Goal: Task Accomplishment & Management: Complete application form

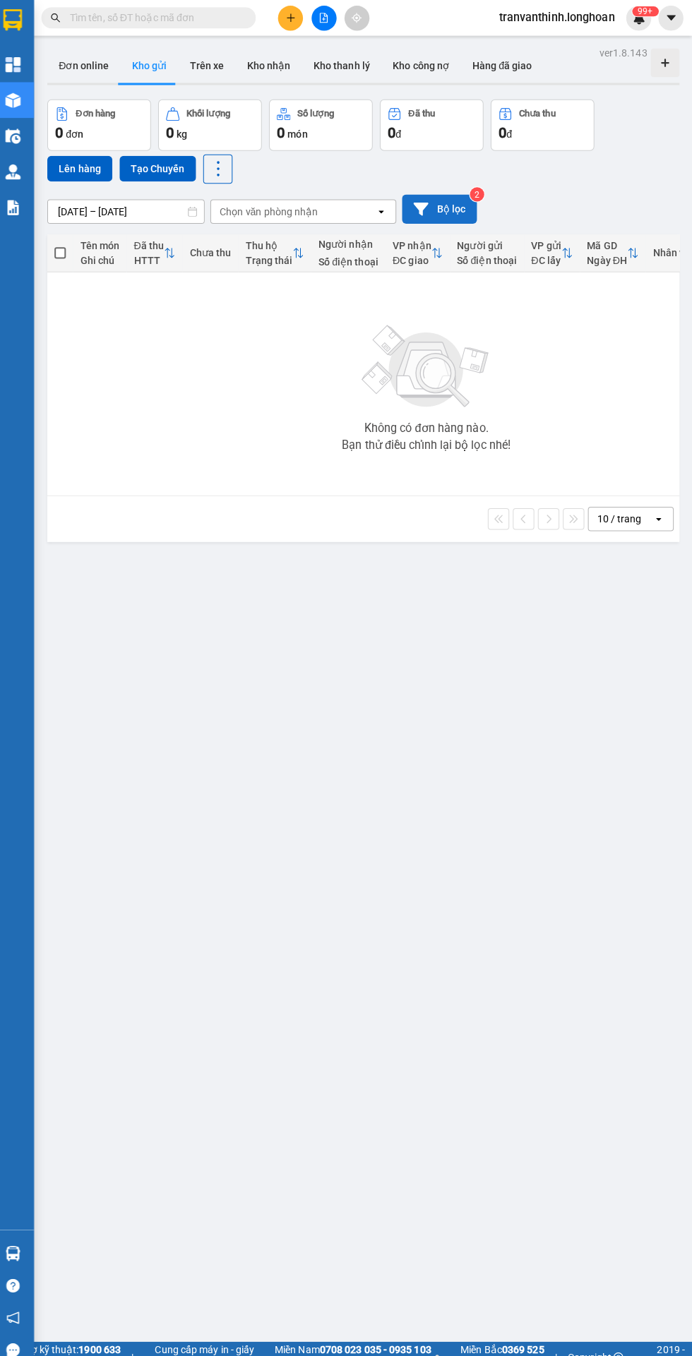
click at [455, 203] on button "Bộ lọc" at bounding box center [442, 206] width 74 height 29
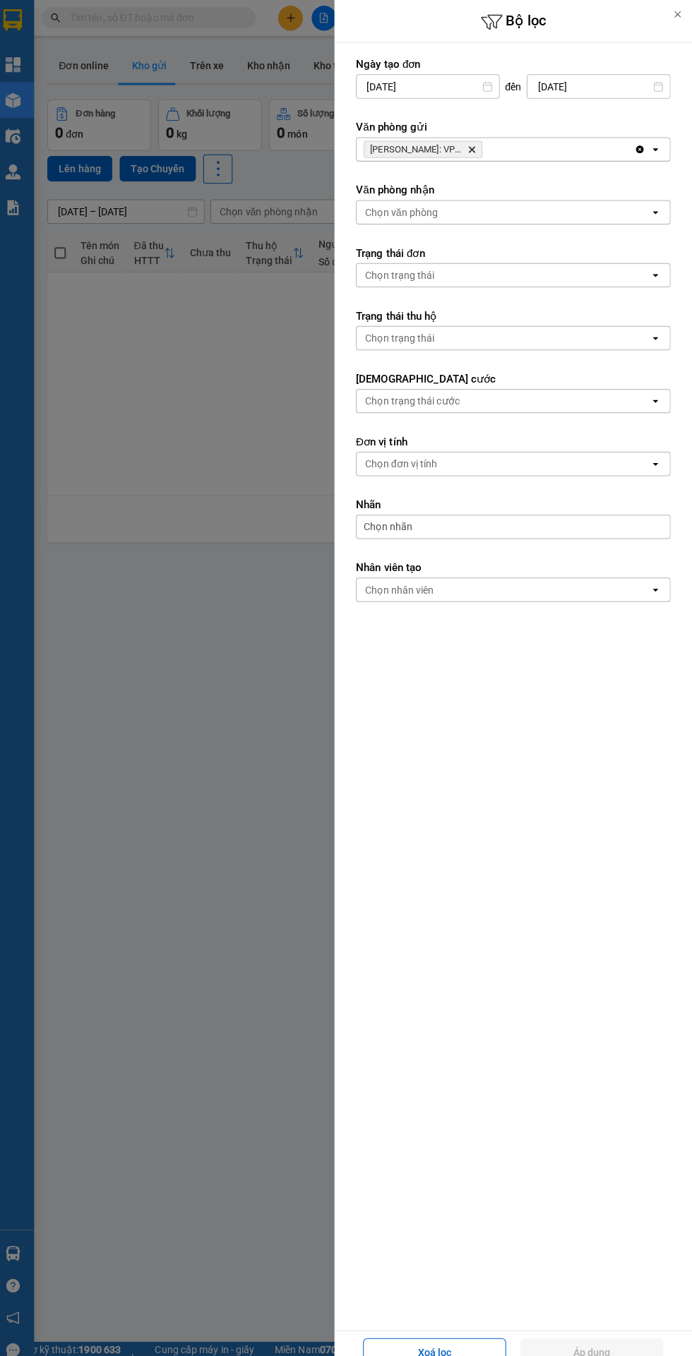
click at [473, 147] on icon "Hồ Chí Minh: VP Quận 12 (An Sương), close by backspace" at bounding box center [474, 148] width 6 height 6
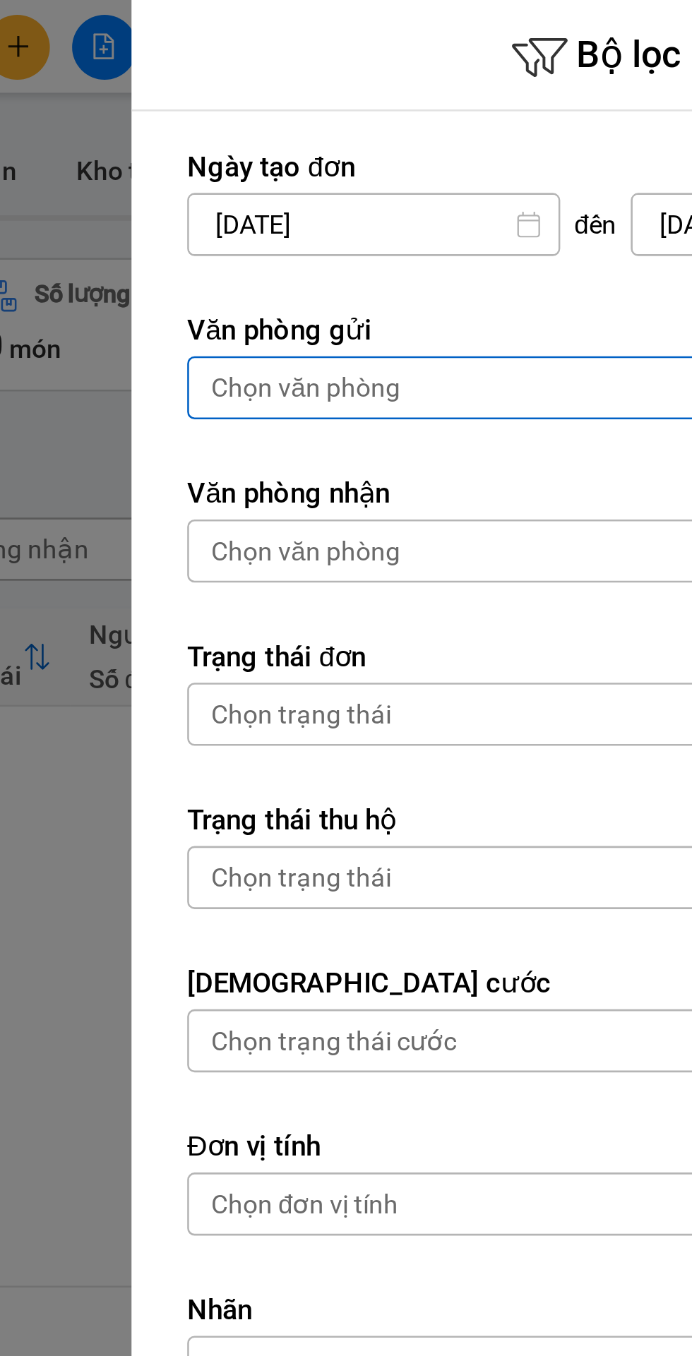
click at [423, 147] on div "Chọn văn phòng" at bounding box center [405, 147] width 72 height 14
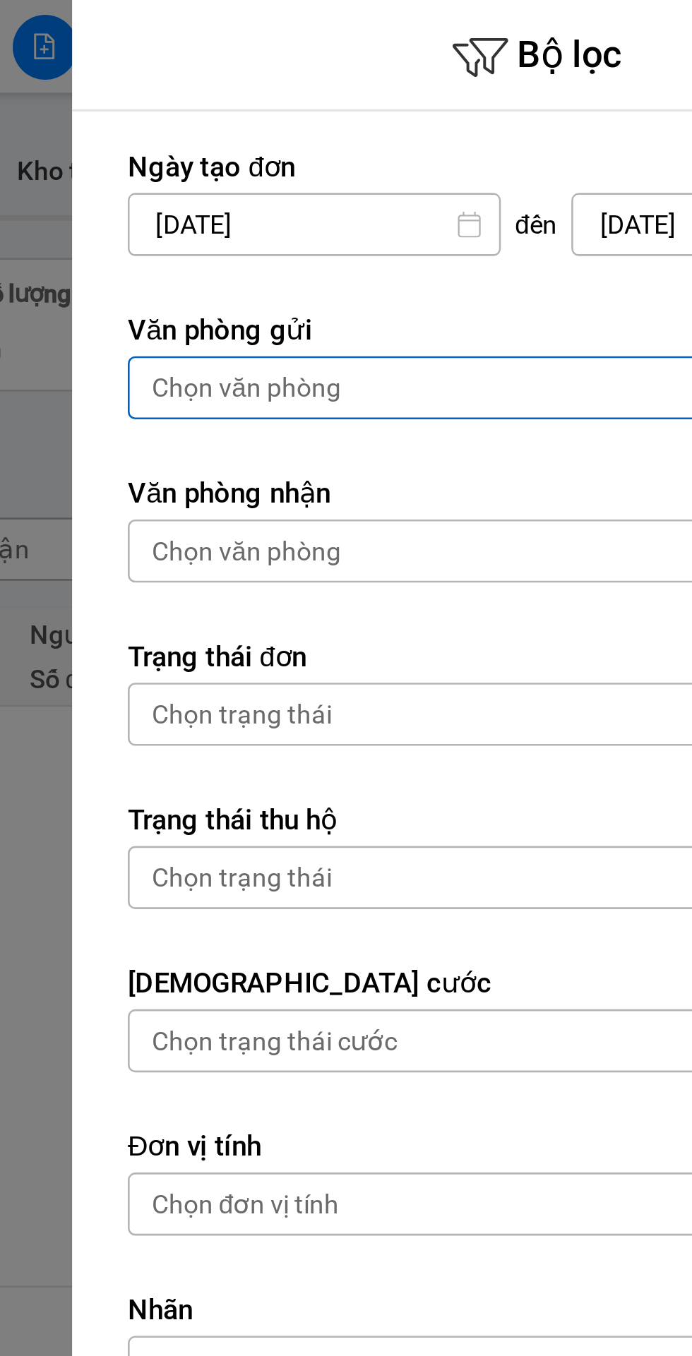
click at [418, 143] on div "Chọn văn phòng" at bounding box center [405, 147] width 72 height 14
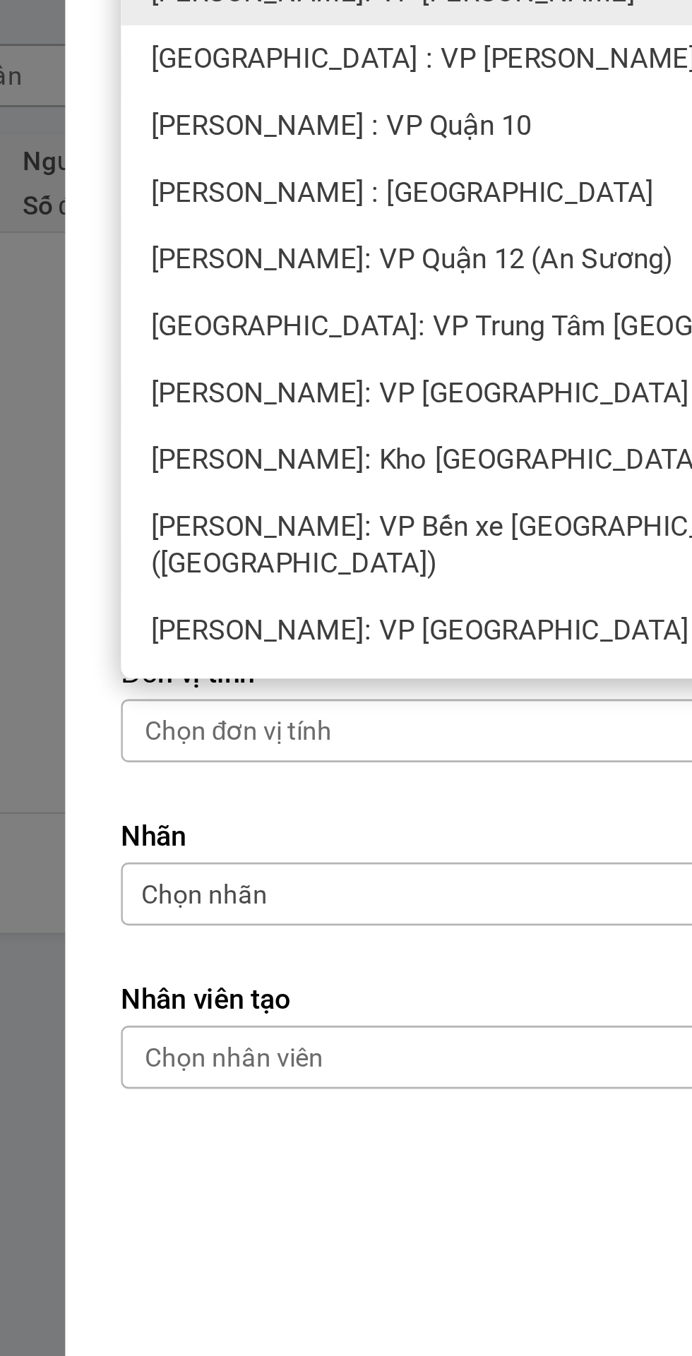
click at [462, 351] on span "[PERSON_NAME]: Kho [GEOGRAPHIC_DATA] 9" at bounding box center [480, 355] width 218 height 14
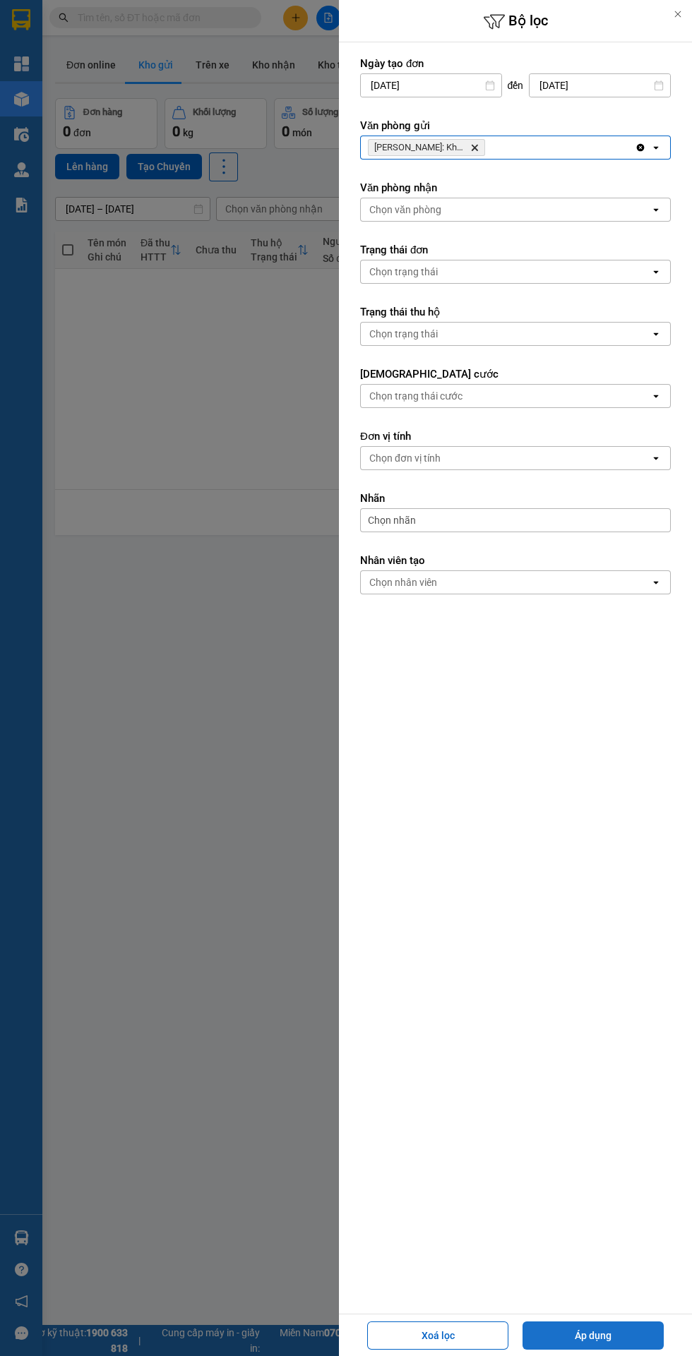
click at [608, 1327] on button "Áp dụng" at bounding box center [592, 1335] width 141 height 28
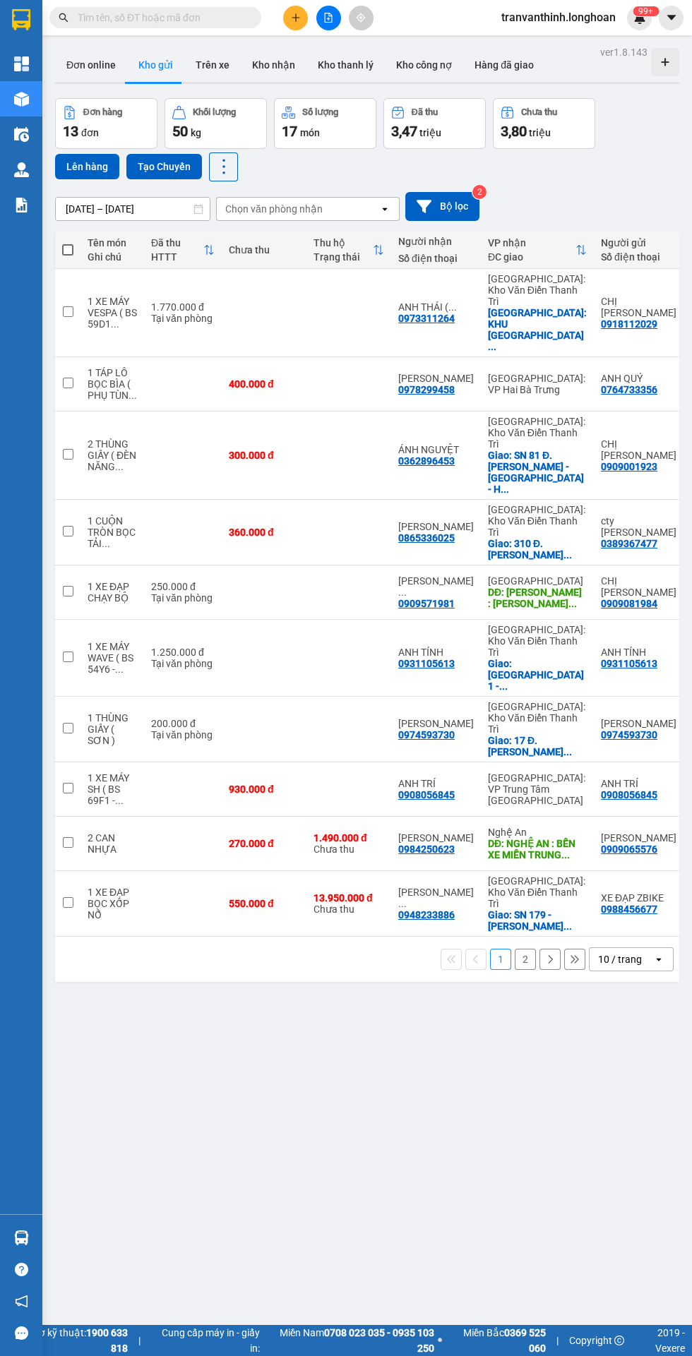
click at [241, 22] on input "text" at bounding box center [161, 18] width 167 height 16
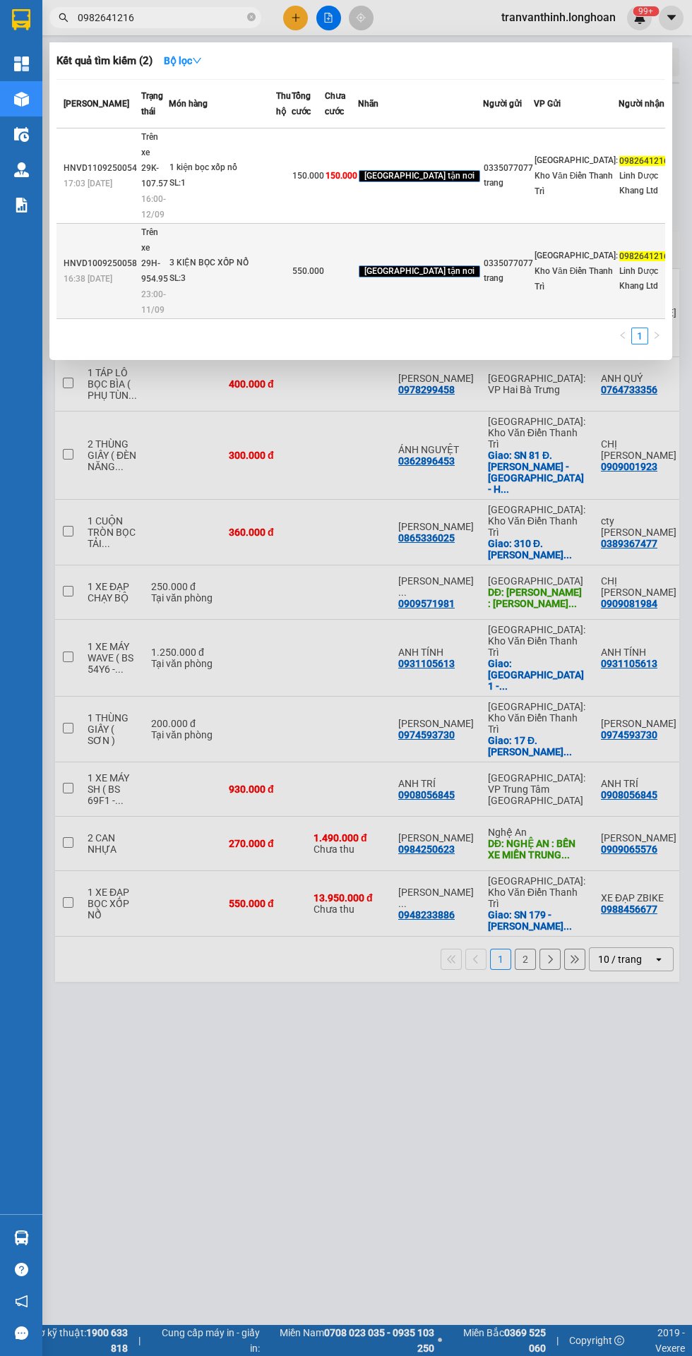
type input "0982641216"
click at [188, 319] on td "3 KIỆN BỌC XỐP NỔ SL: 3" at bounding box center [222, 271] width 107 height 95
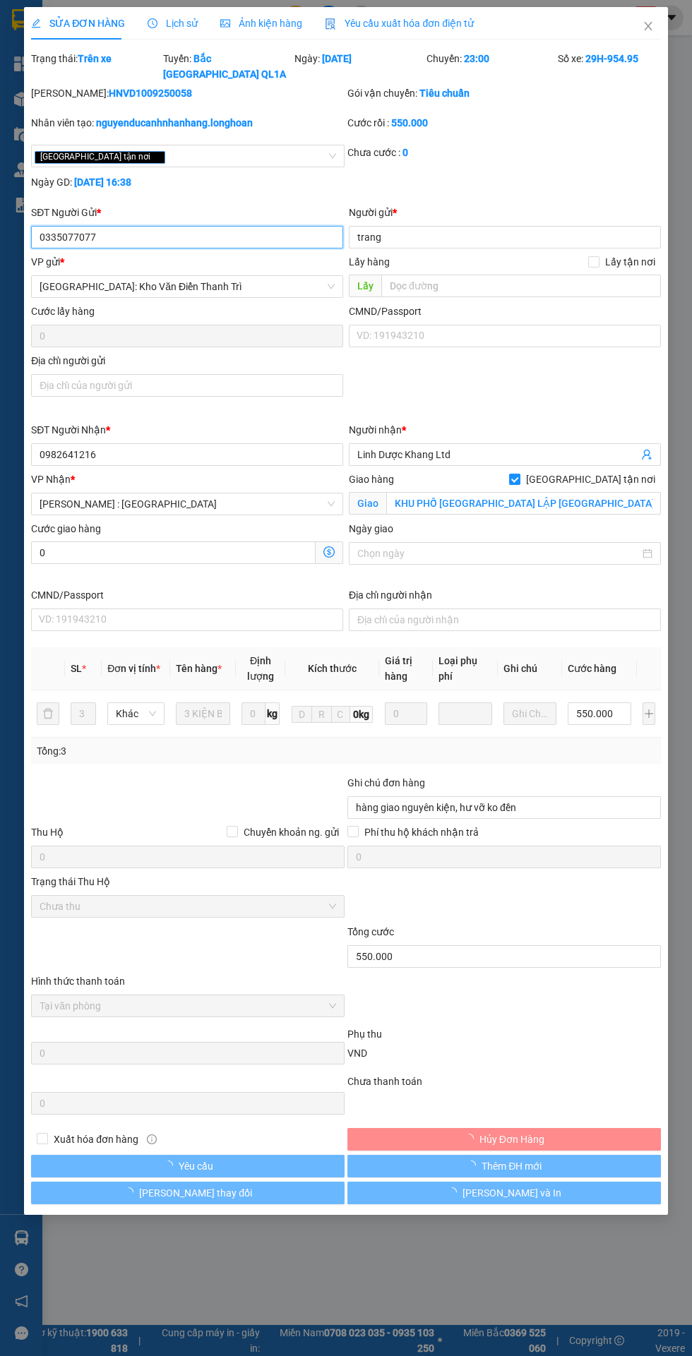
type input "0335077077"
type input "trang"
type input "0982641216"
type input "Linh Dược Khang Ltd"
checkbox input "true"
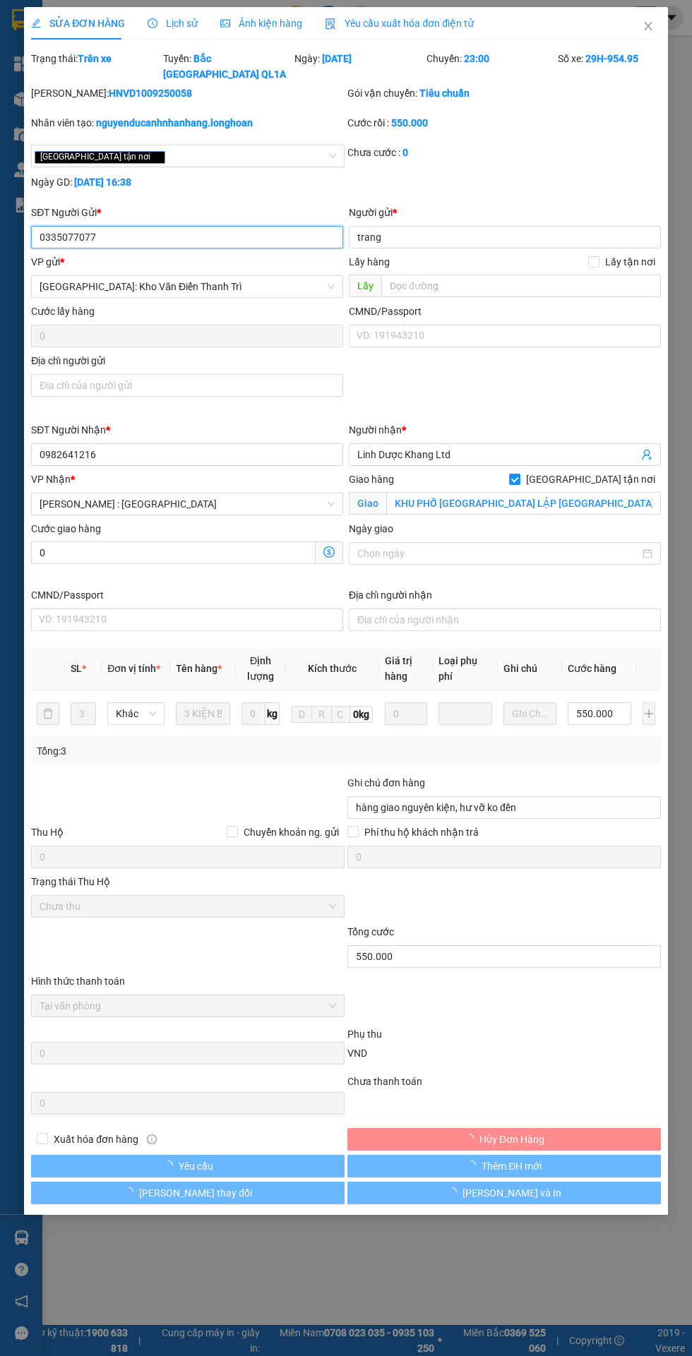
type input "KHU PHỐ [GEOGRAPHIC_DATA] LẬP [GEOGRAPHIC_DATA]"
type input "hàng giao nguyên kiện, hư vỡ ko đền"
type input "550.000"
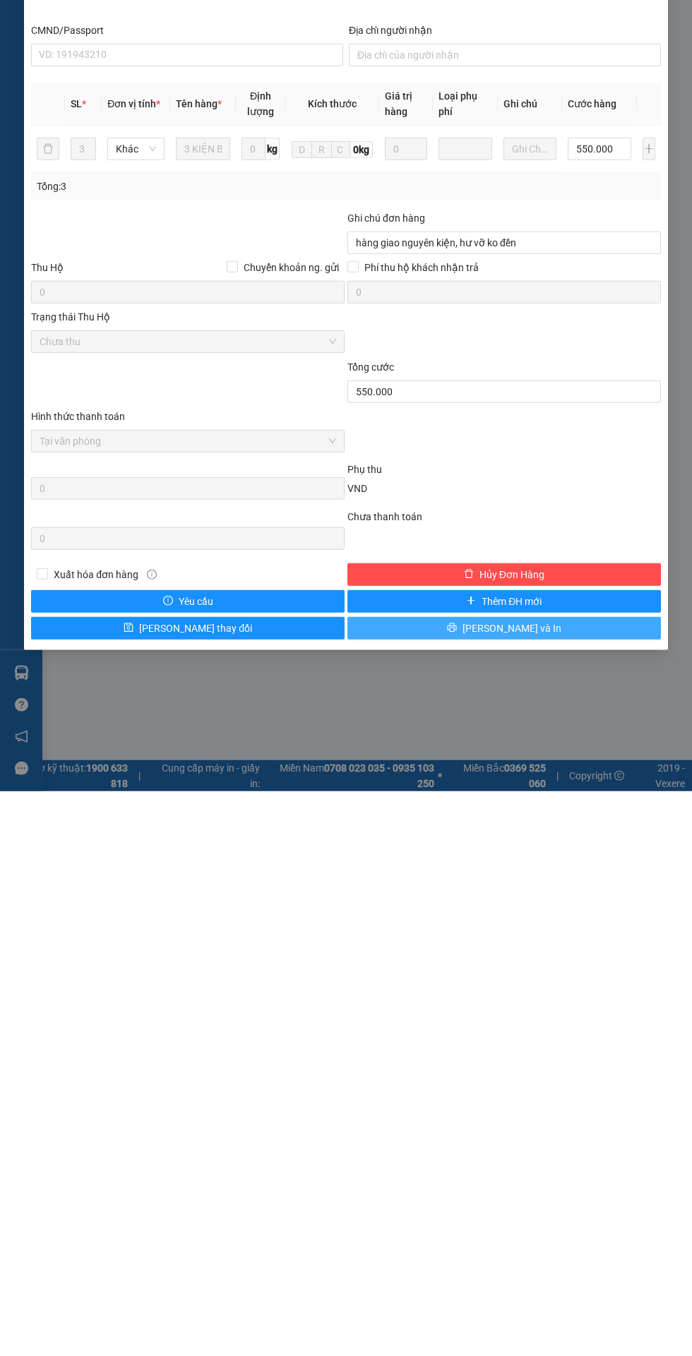
click at [536, 1181] on button "[PERSON_NAME] và In" at bounding box center [503, 1192] width 313 height 23
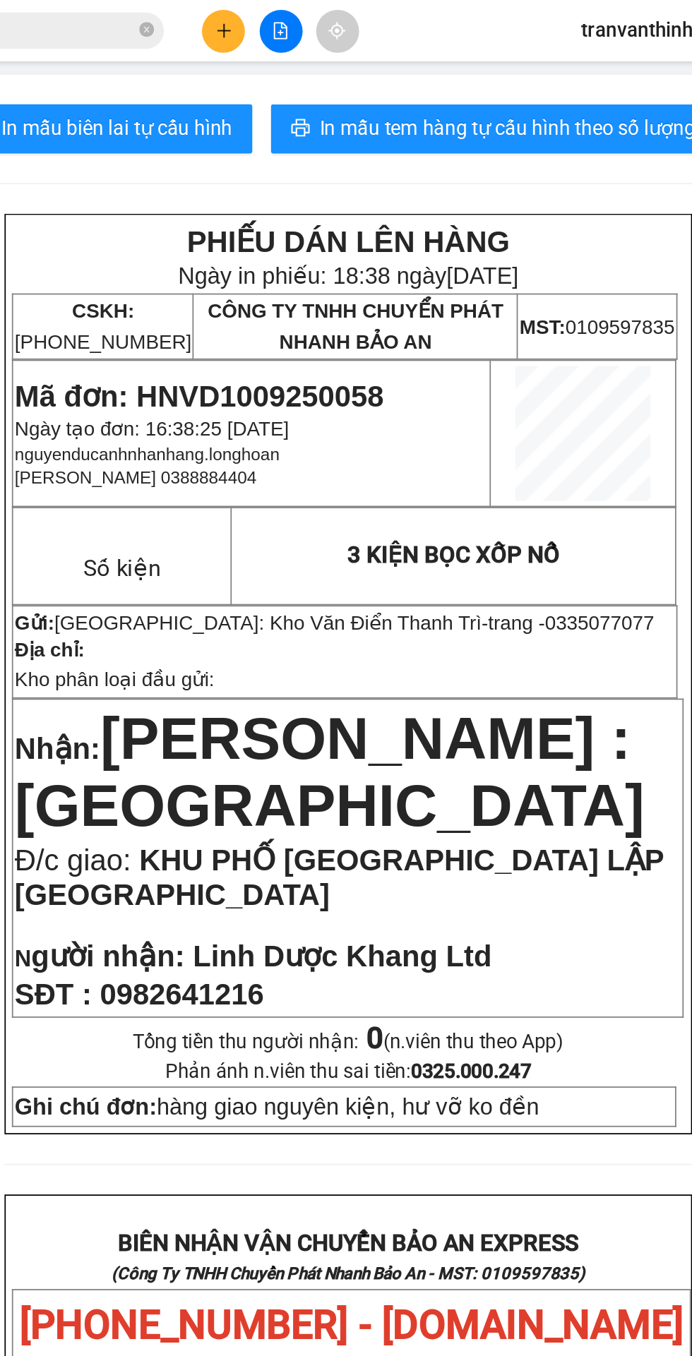
click at [220, 13] on input "0982641216" at bounding box center [161, 18] width 167 height 16
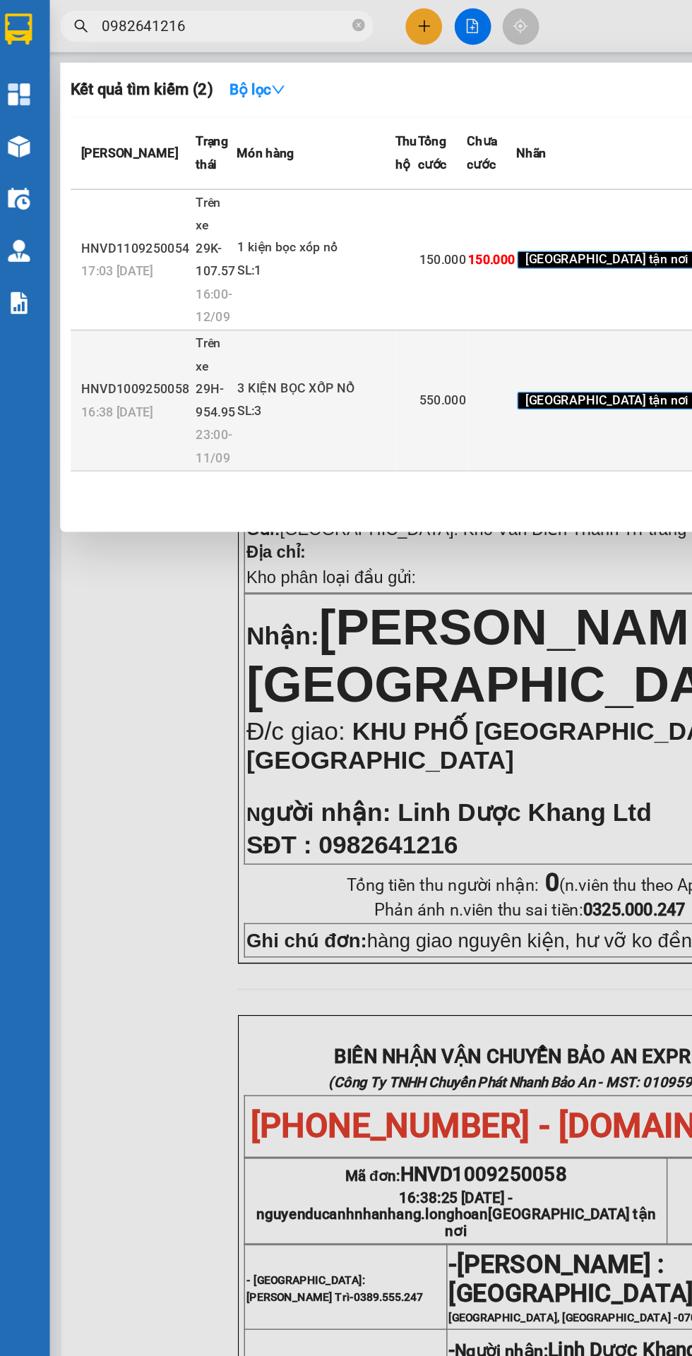
click at [358, 319] on td at bounding box center [341, 271] width 33 height 95
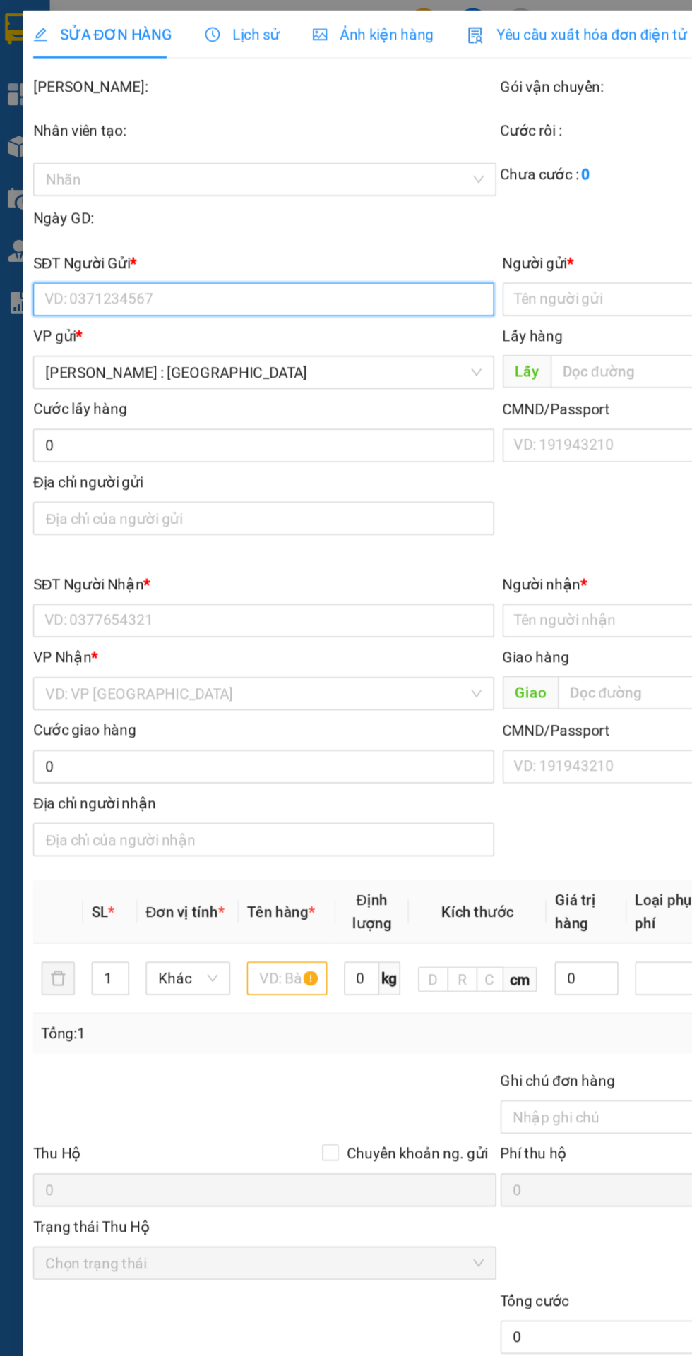
type input "0335077077"
type input "trang"
type input "0982641216"
type input "Linh Dược Khang Ltd"
checkbox input "true"
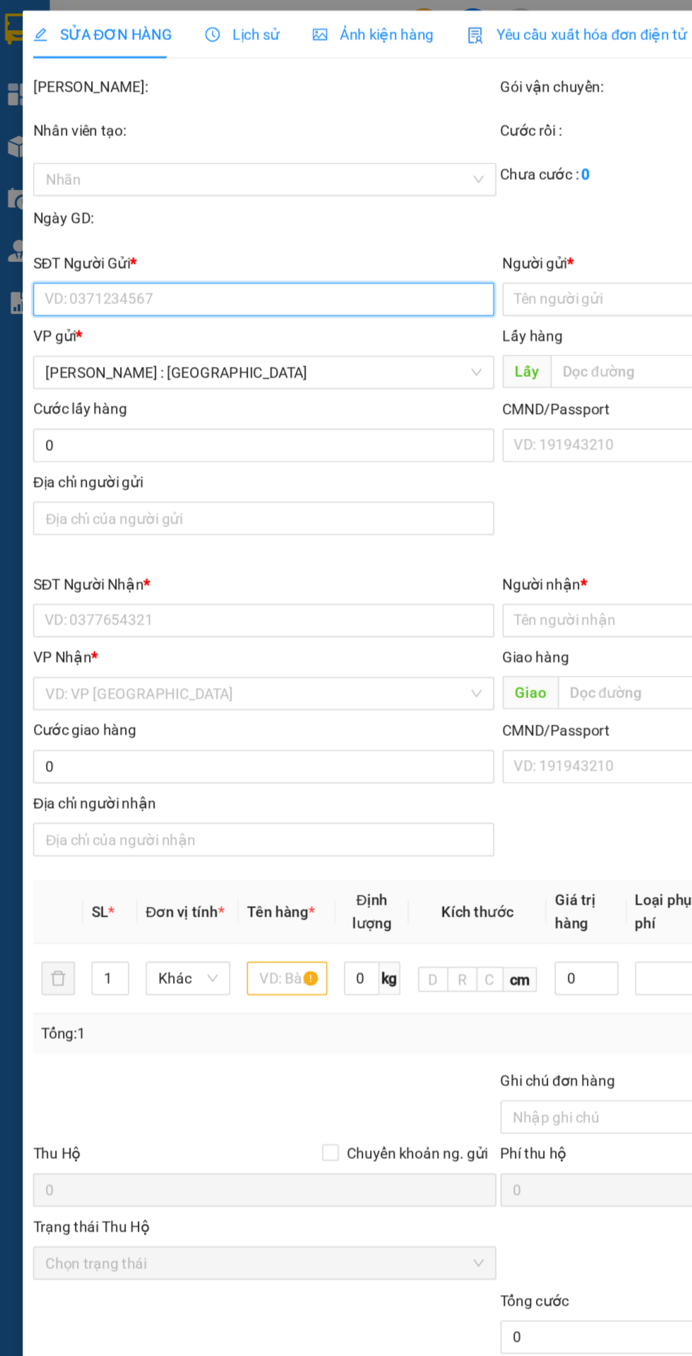
type input "KHU PHỐ [GEOGRAPHIC_DATA] LẬP [GEOGRAPHIC_DATA]"
type input "hàng giao nguyên kiện, hư vỡ ko đền"
type input "550.000"
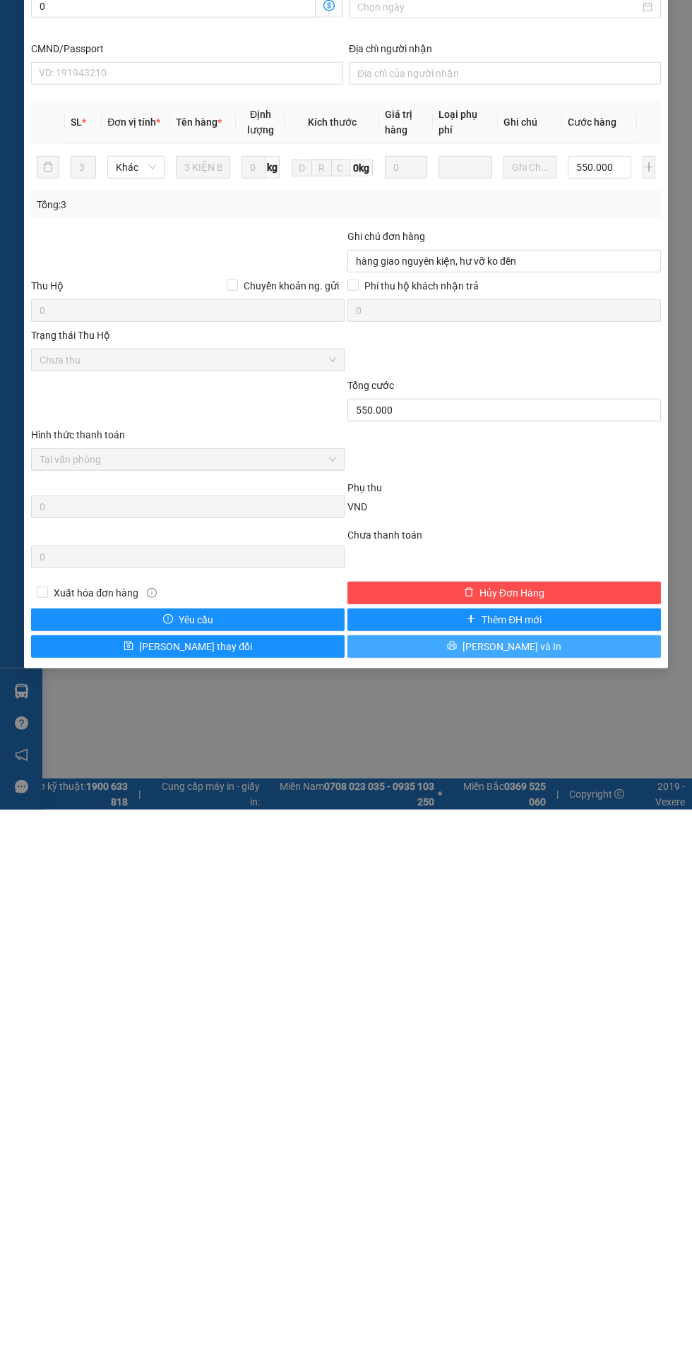
click at [558, 1182] on button "[PERSON_NAME] và In" at bounding box center [503, 1192] width 313 height 23
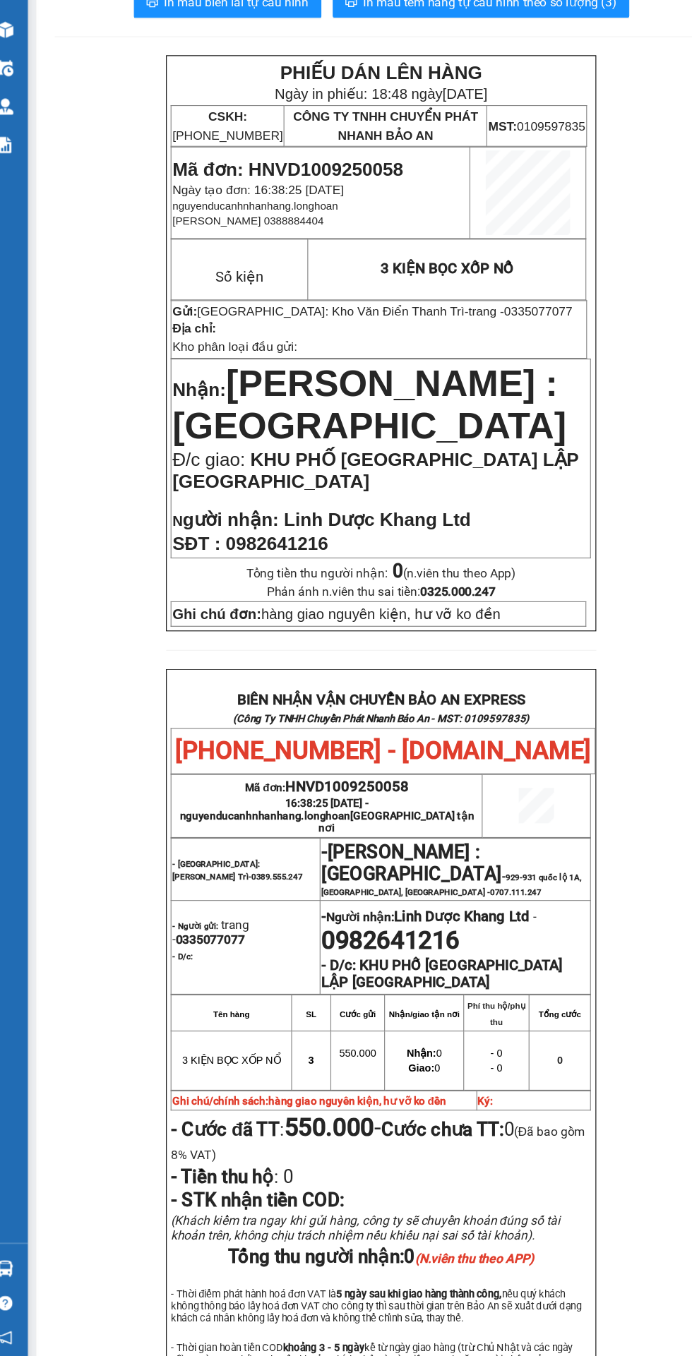
click at [652, 286] on div "PHIẾU DÁN LÊN HÀNG Ngày in phiếu: 18:48 [DATE] CSKH: [PHONE_NUMBER] CÔNG TY TNH…" at bounding box center [367, 760] width 600 height 1275
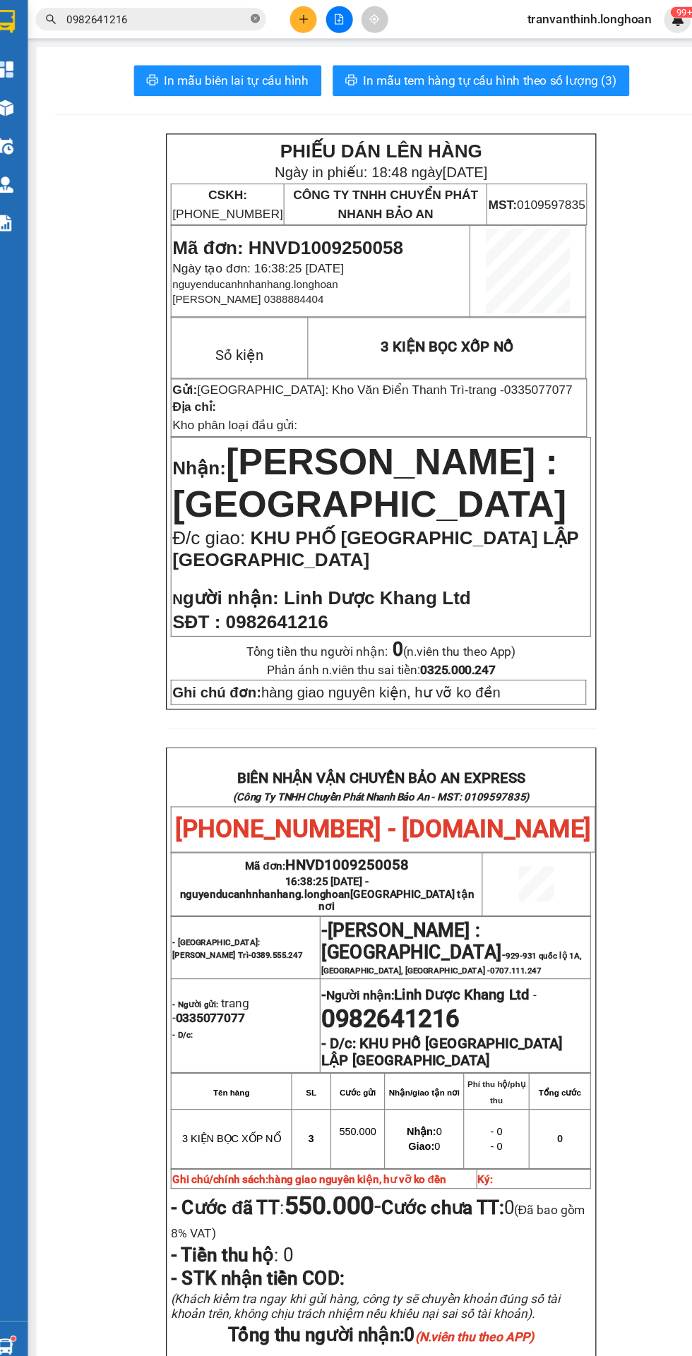
click at [248, 20] on icon "close-circle" at bounding box center [251, 17] width 8 height 8
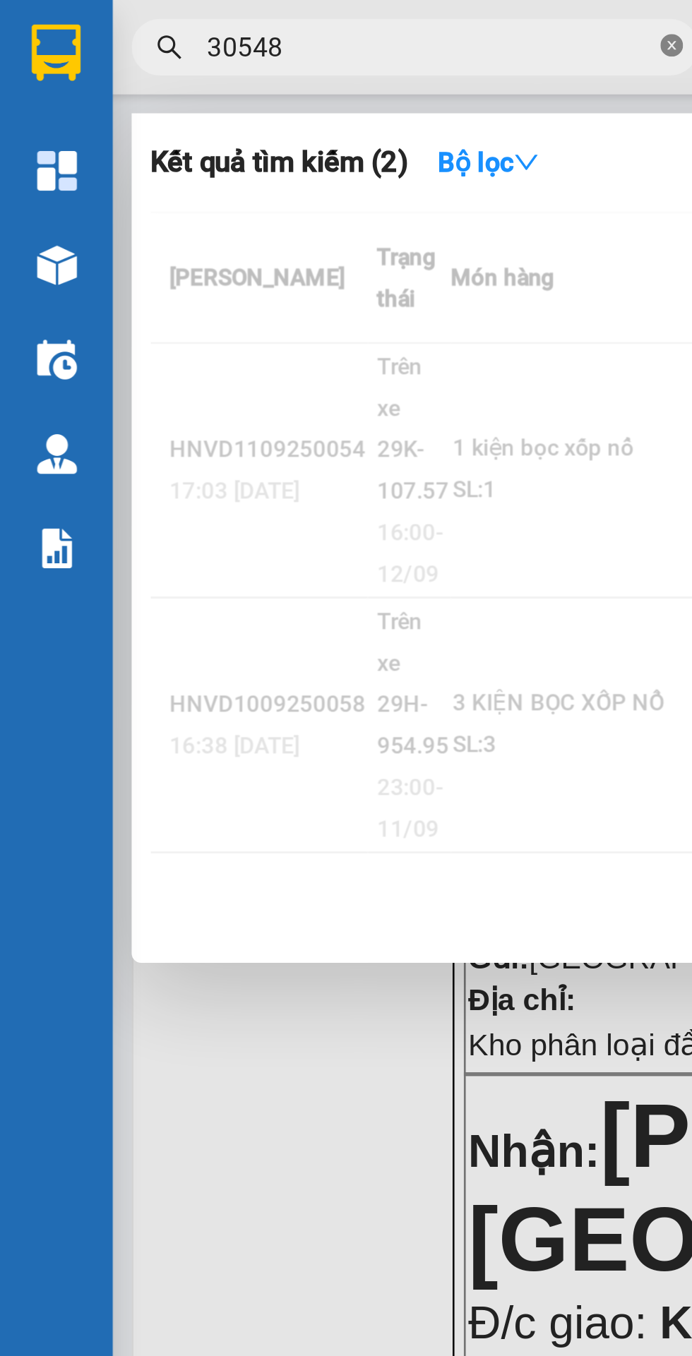
type input "305485"
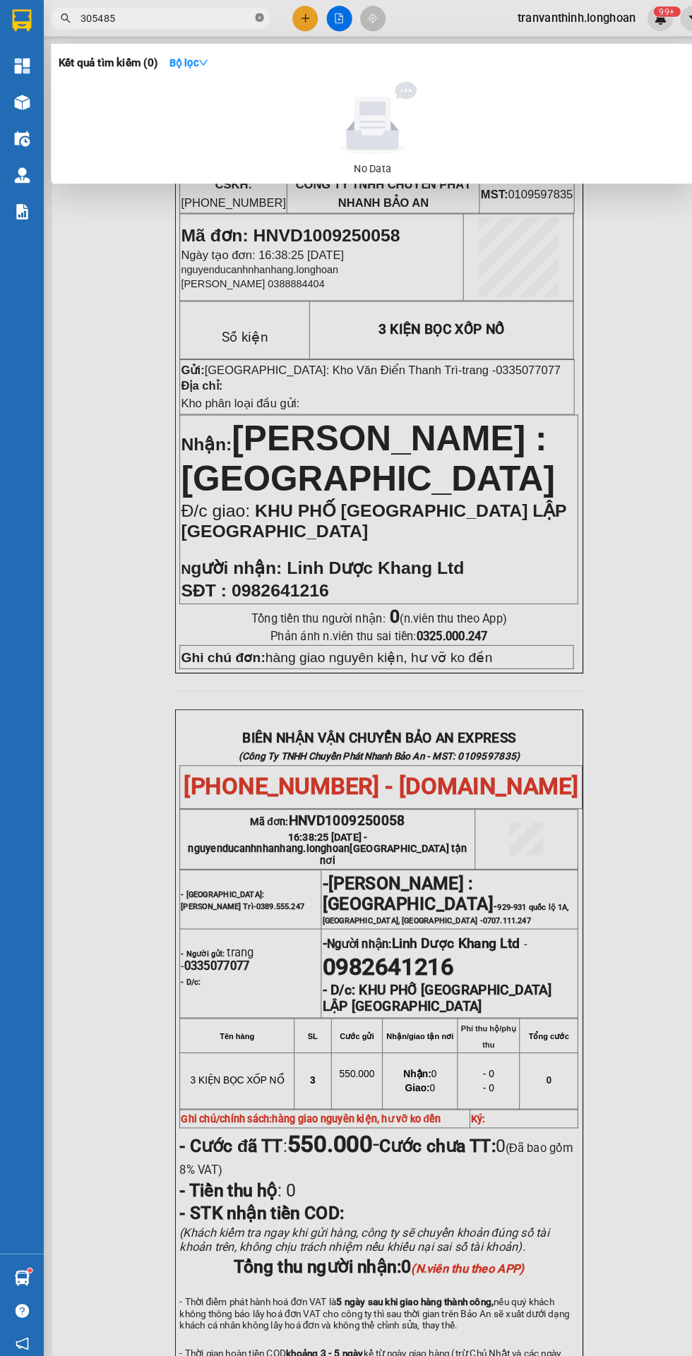
click at [251, 17] on icon "close-circle" at bounding box center [251, 17] width 8 height 8
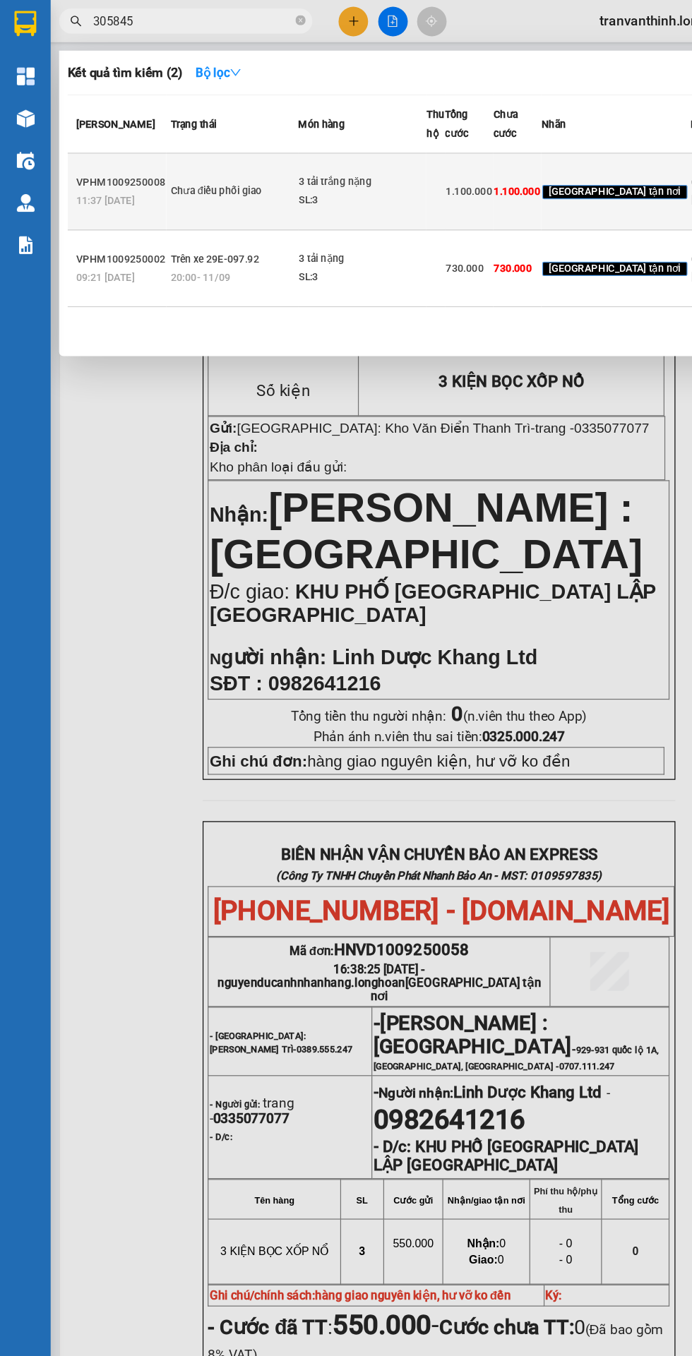
type input "305845"
click at [452, 193] on td "[GEOGRAPHIC_DATA] tận nơi" at bounding box center [514, 160] width 125 height 64
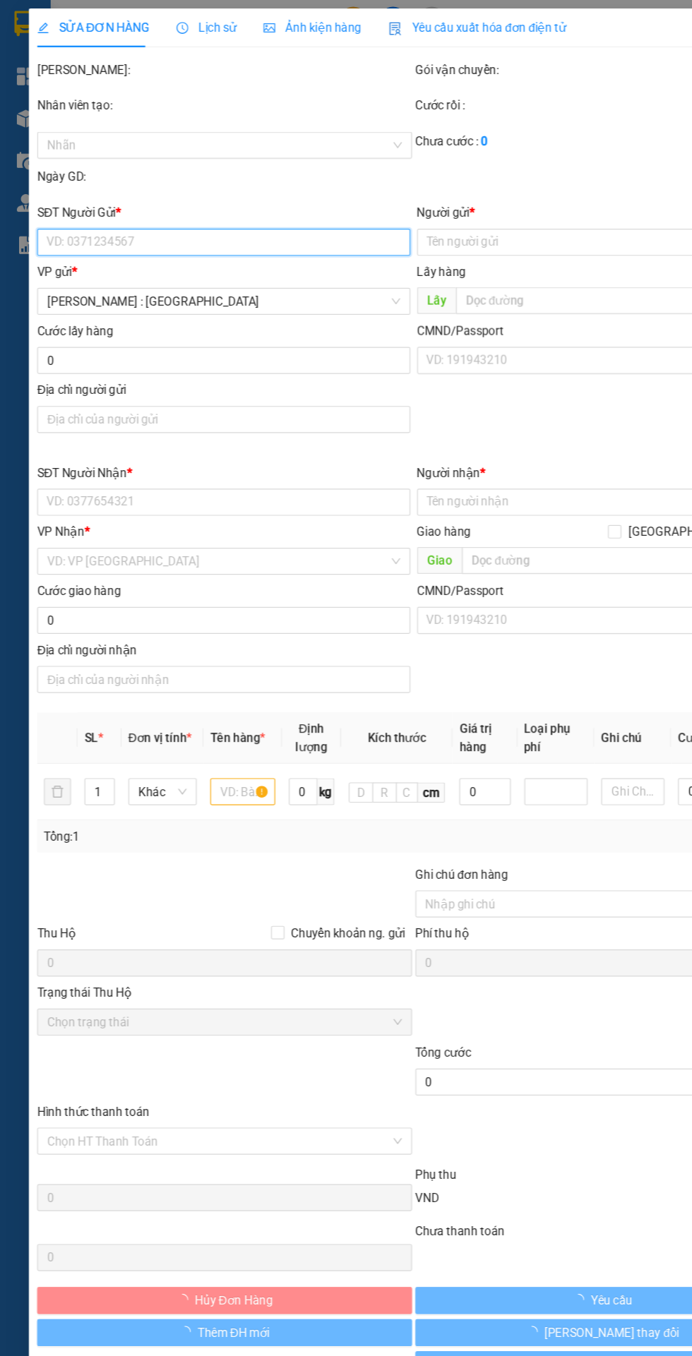
type input "0912302229"
type input "[PERSON_NAME]"
type input "0906305845"
type input "hòa"
checkbox input "true"
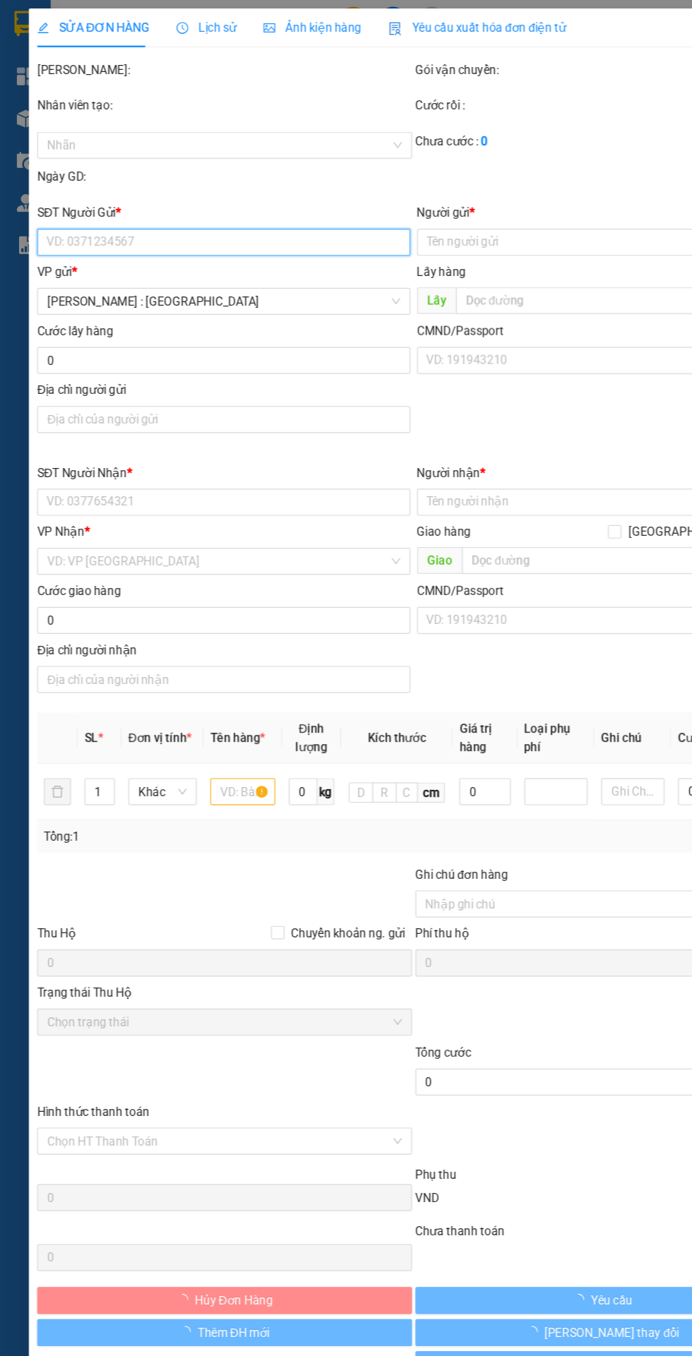
type input "cty cơ khí hòa chất 14,số 2 phan đăng lưu,[GEOGRAPHIC_DATA], [GEOGRAPHIC_DATA],…"
type input "1.100.000"
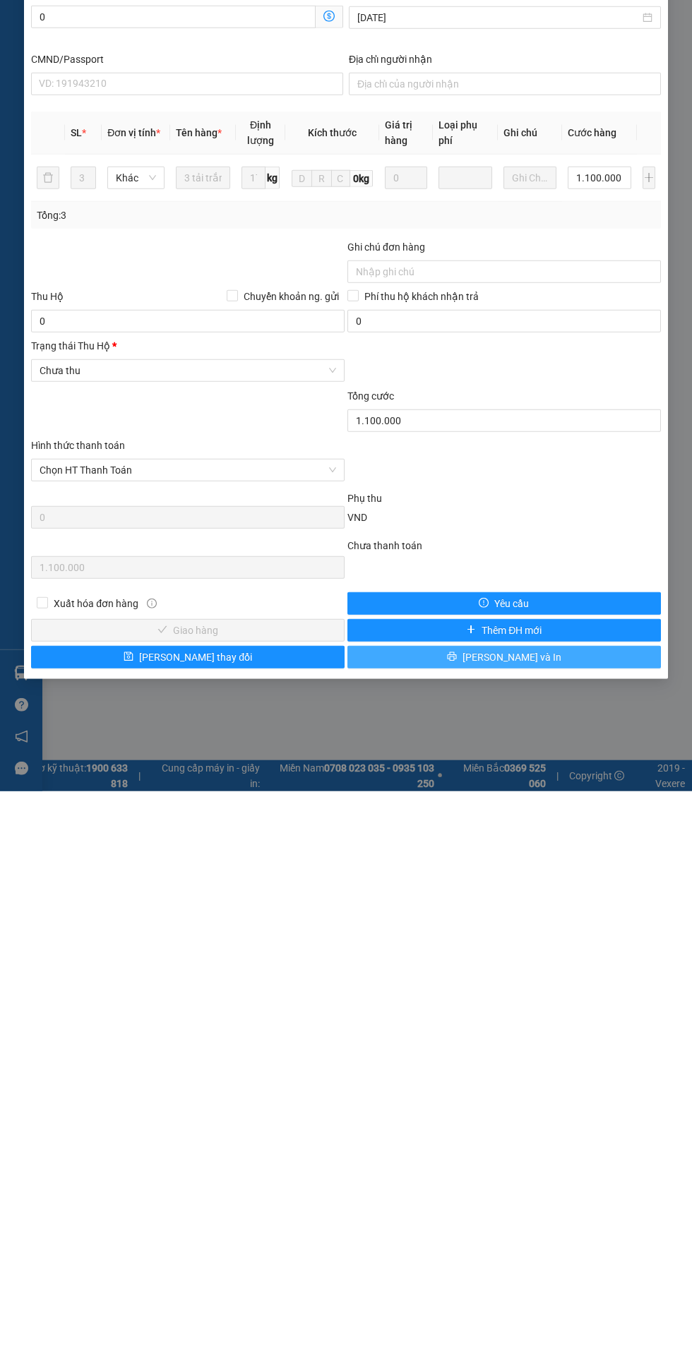
click at [550, 1224] on button "[PERSON_NAME] và In" at bounding box center [503, 1221] width 313 height 23
